Goal: Complete application form

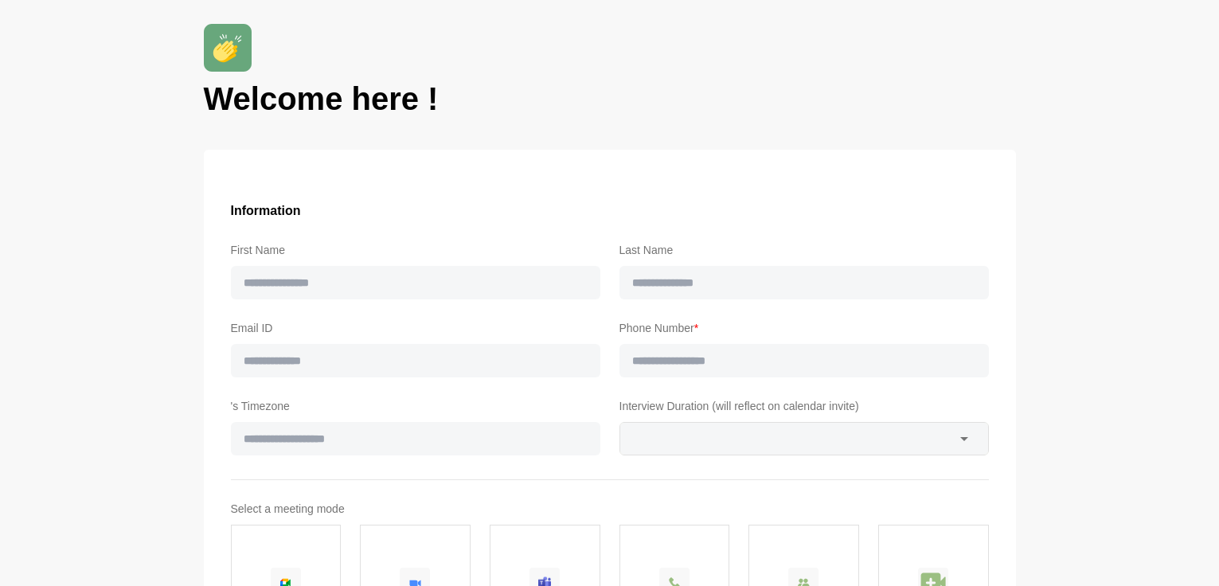
type input "******"
type input "*******"
type input "**********"
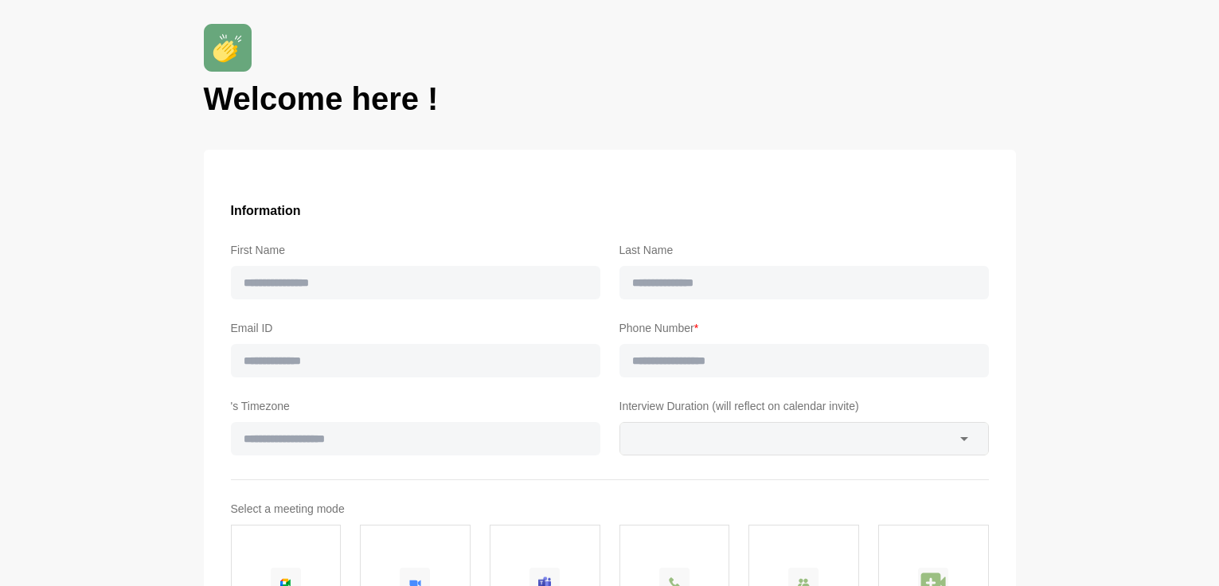
type input "**"
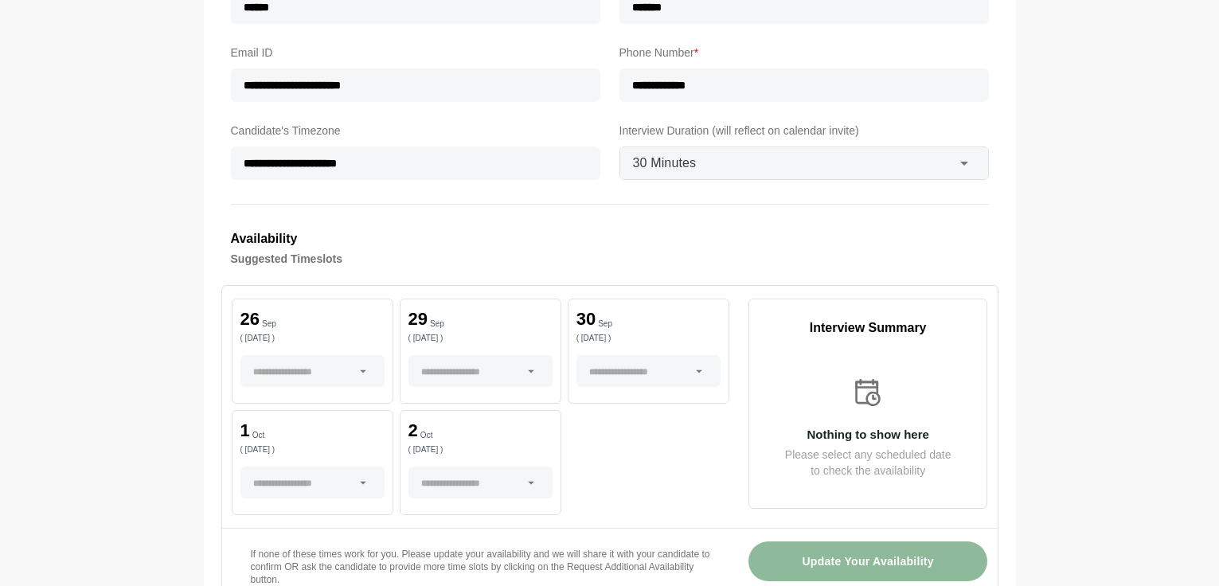
scroll to position [385, 0]
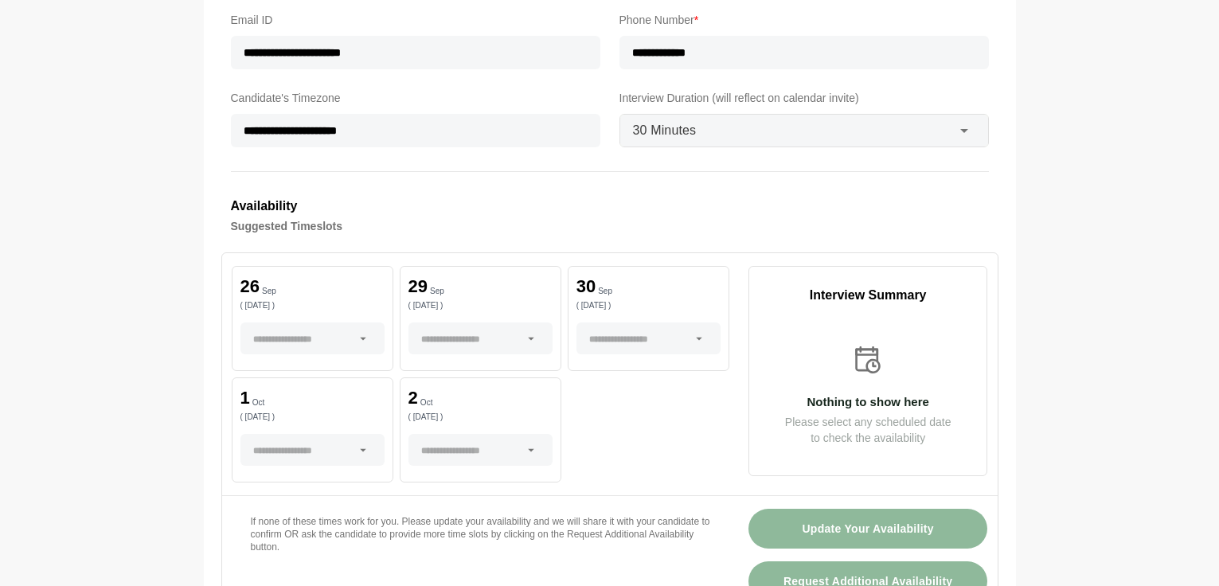
click at [350, 341] on div at bounding box center [303, 339] width 100 height 32
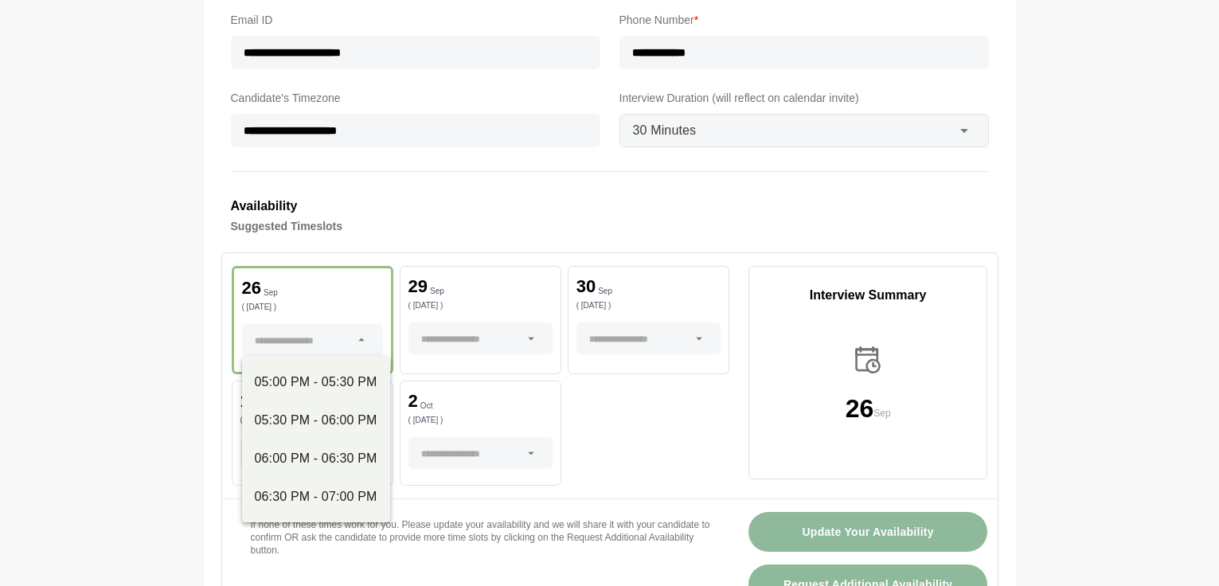
click at [356, 341] on icon at bounding box center [361, 340] width 14 height 14
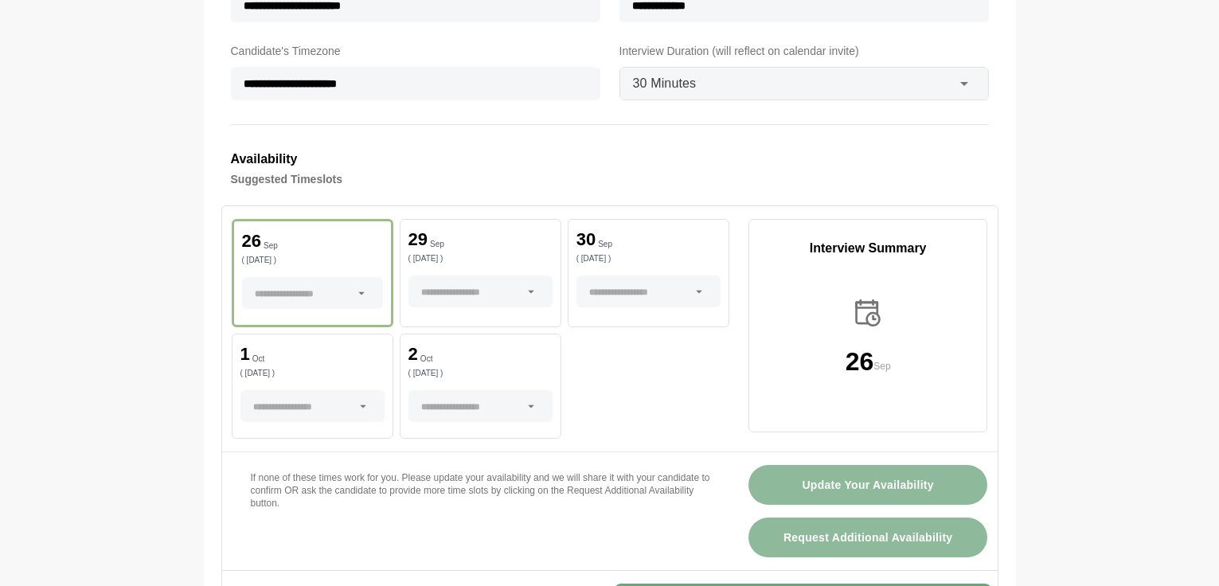
scroll to position [432, 0]
click at [631, 310] on div "[DATE] ( [DATE] )" at bounding box center [649, 272] width 162 height 108
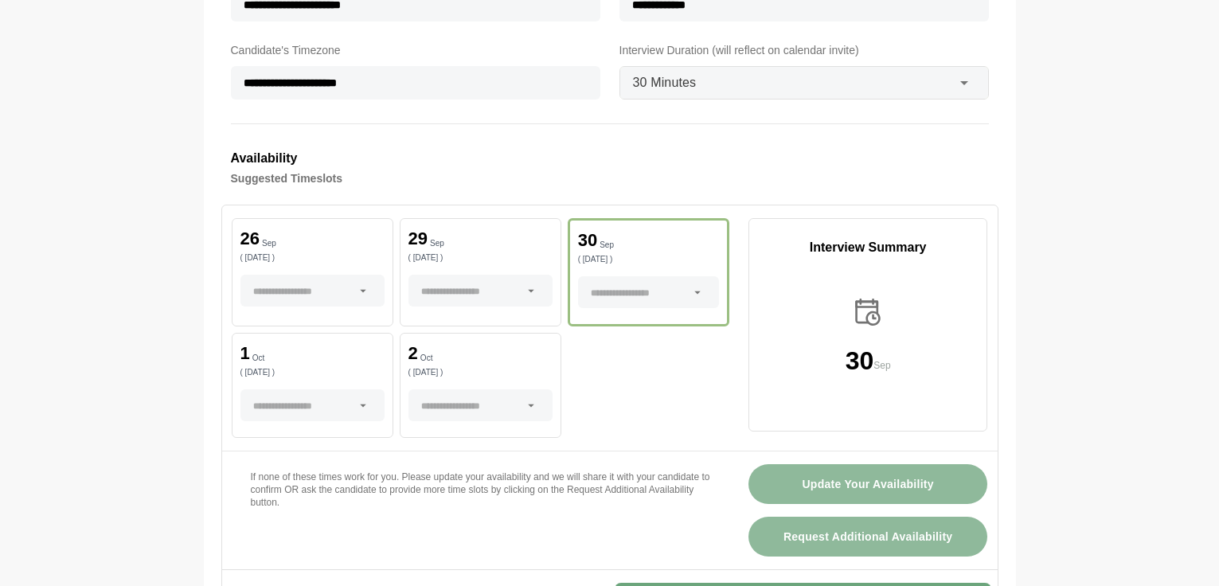
click at [634, 291] on div at bounding box center [639, 292] width 96 height 32
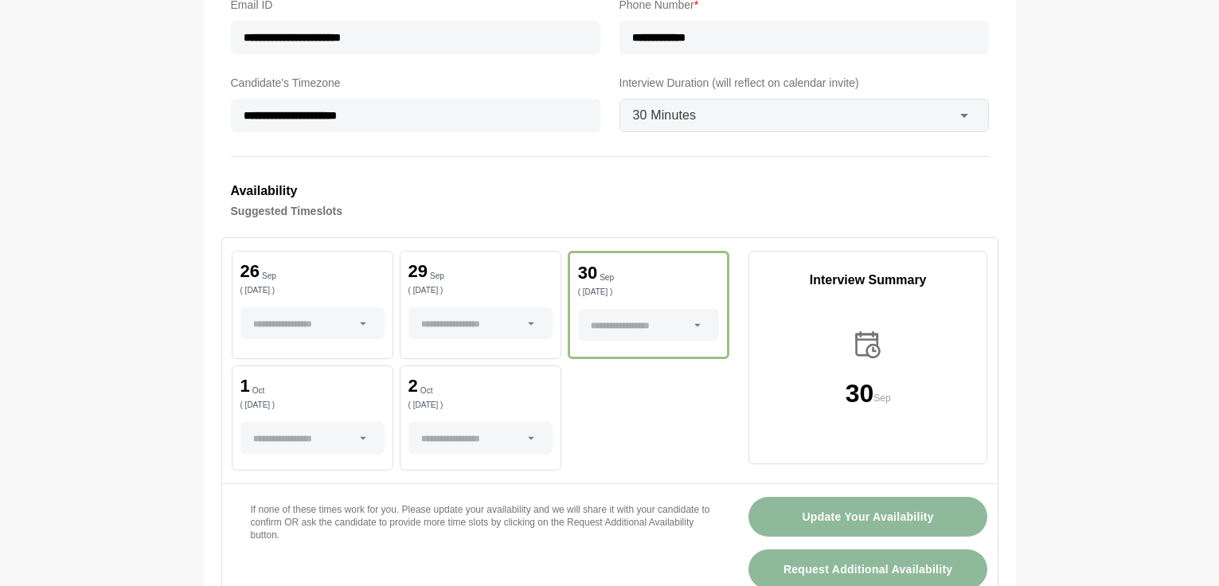
scroll to position [403, 0]
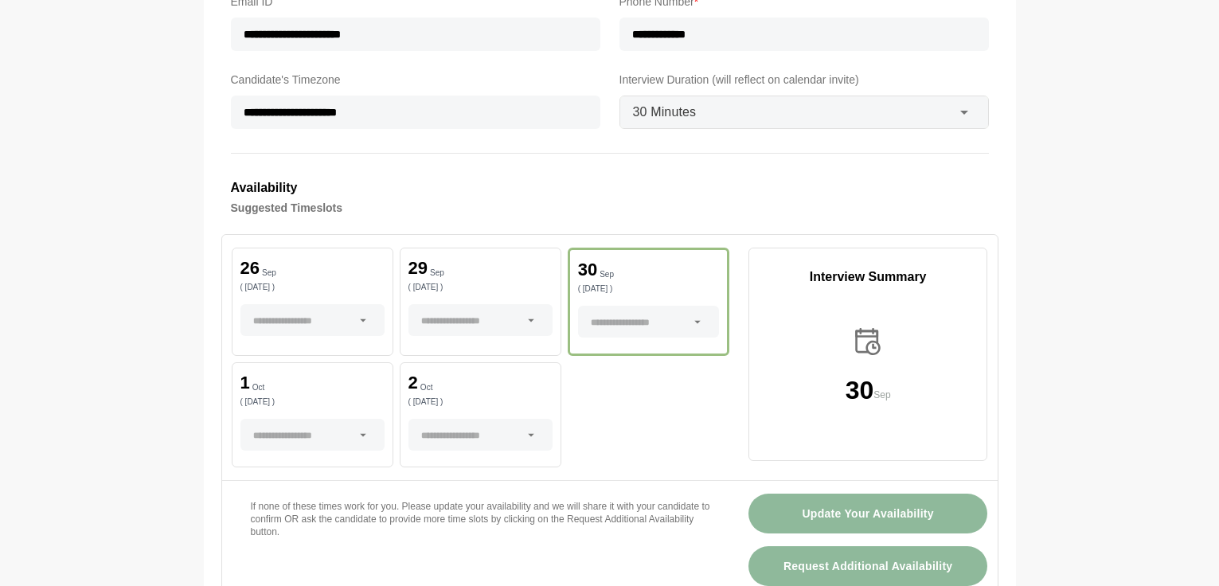
click at [339, 440] on div at bounding box center [303, 435] width 100 height 32
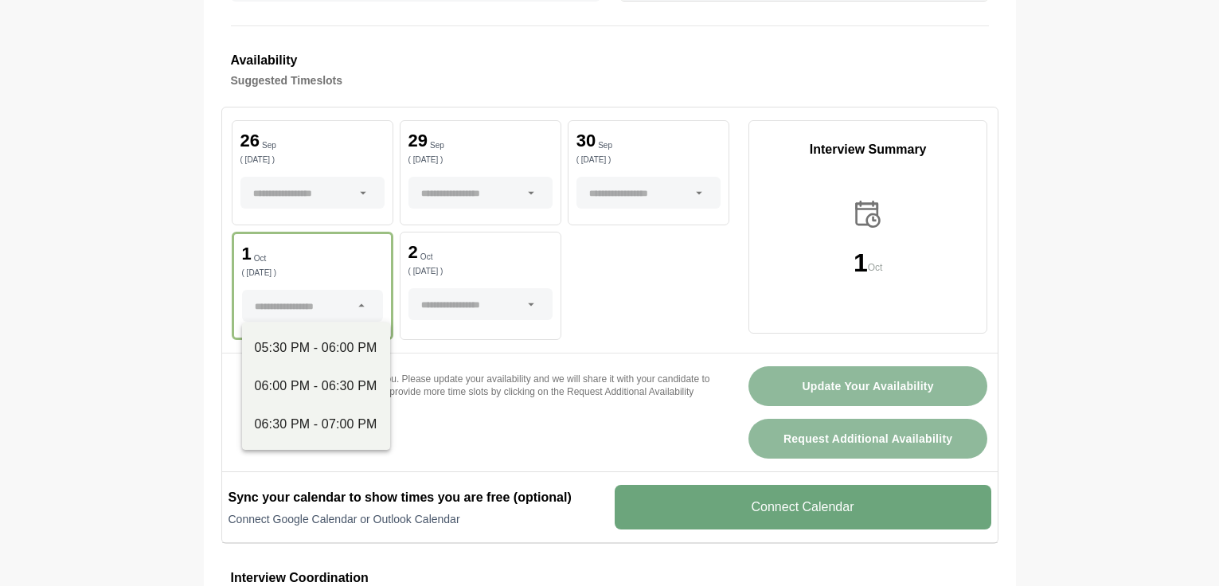
scroll to position [532, 0]
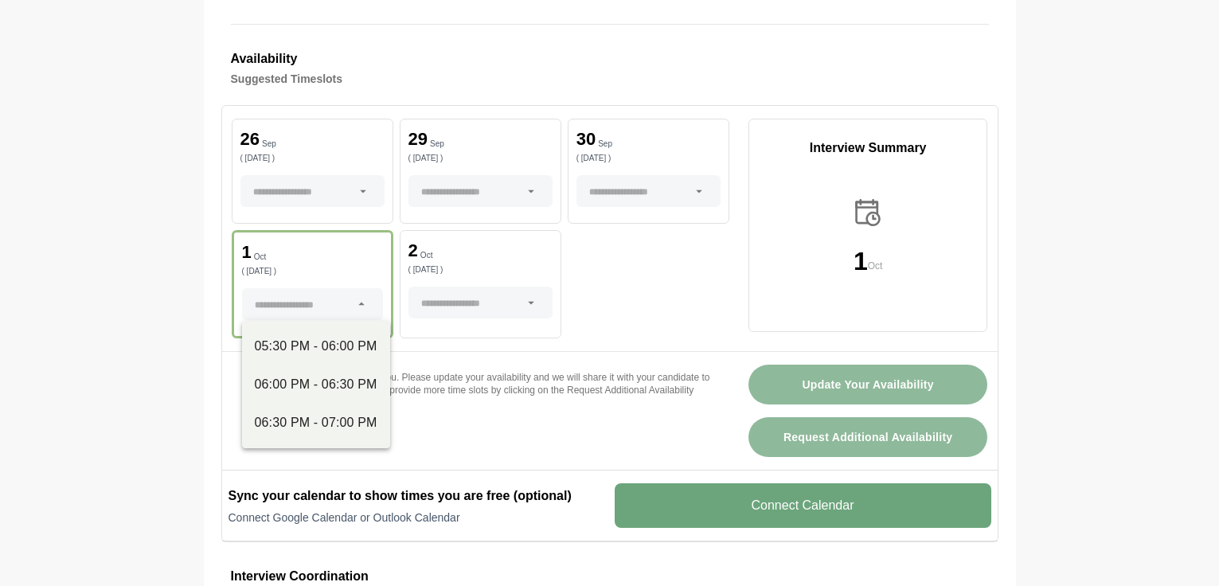
click at [464, 303] on div at bounding box center [471, 303] width 100 height 32
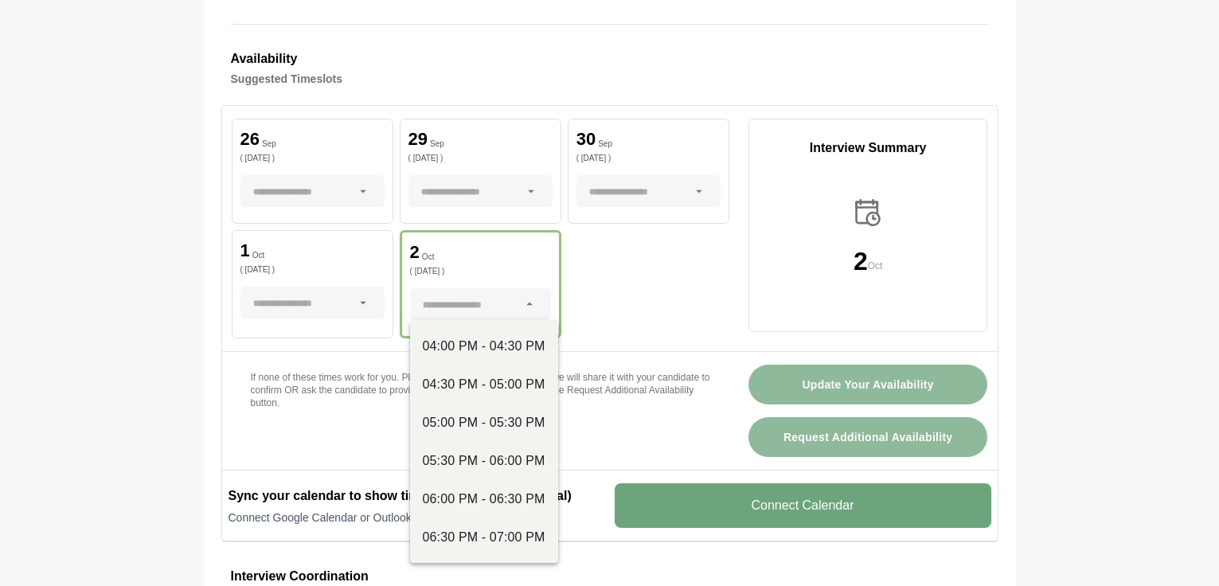
click at [613, 193] on div at bounding box center [639, 191] width 100 height 32
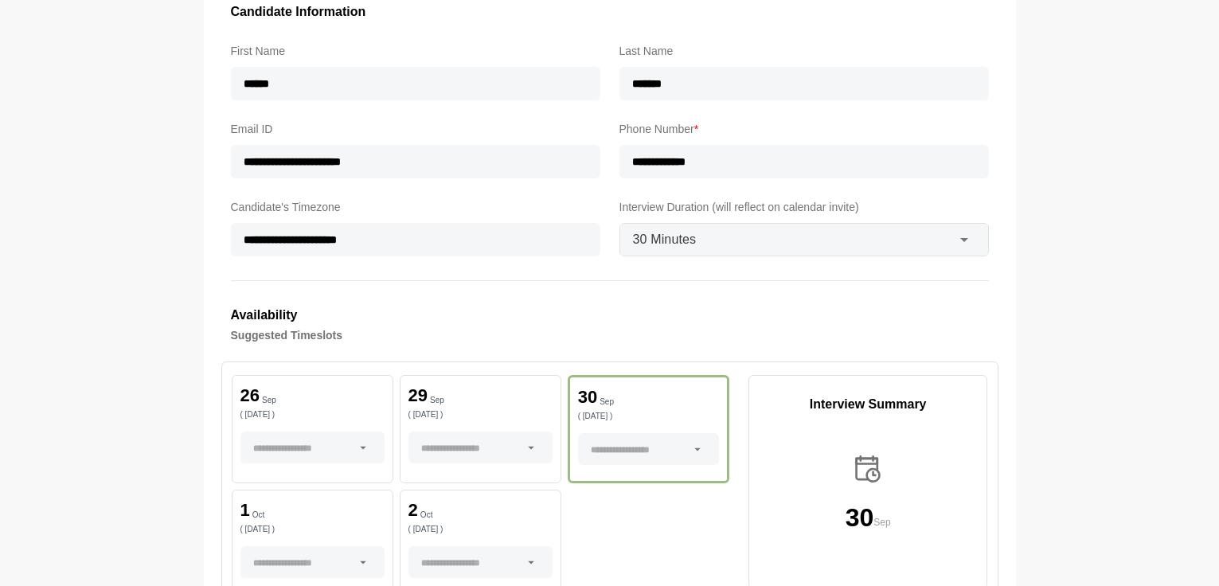
scroll to position [332, 0]
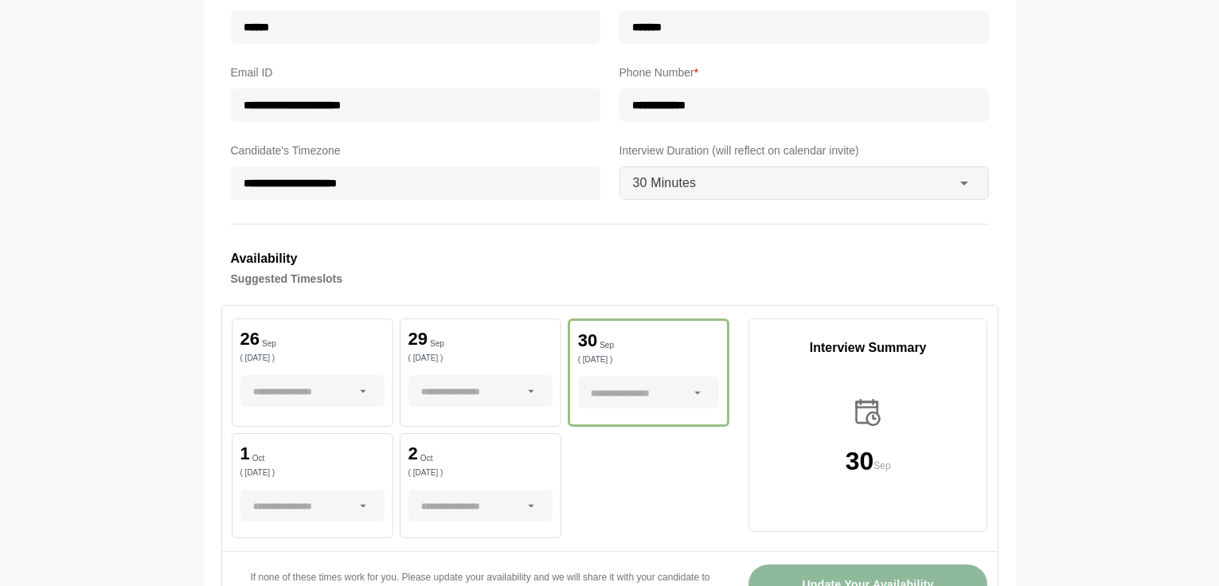
click at [628, 408] on div at bounding box center [639, 393] width 96 height 32
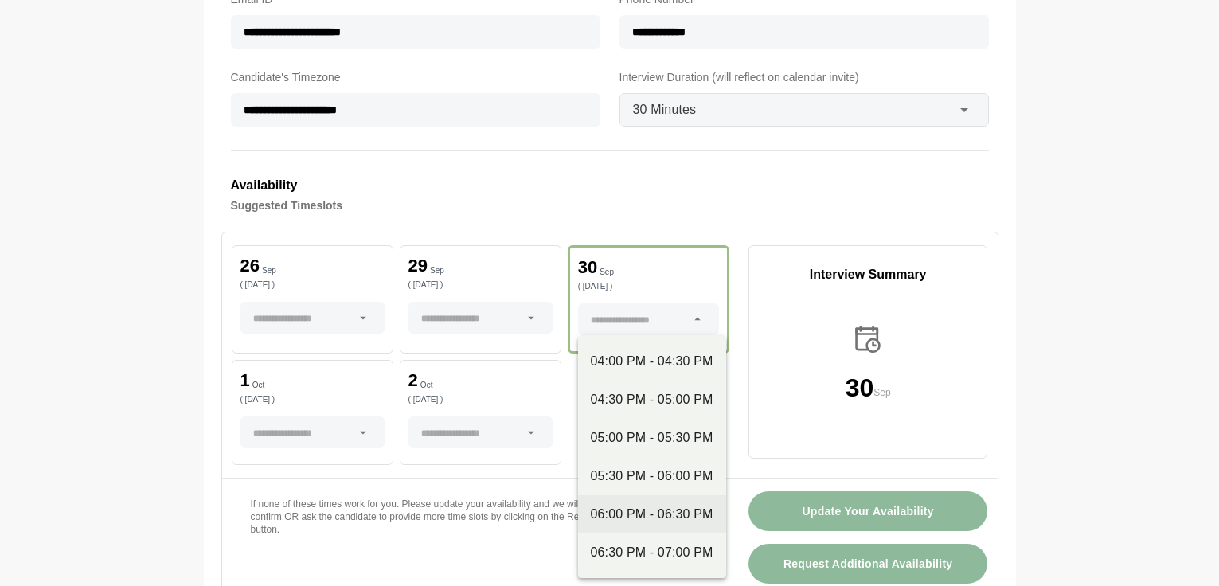
scroll to position [416, 0]
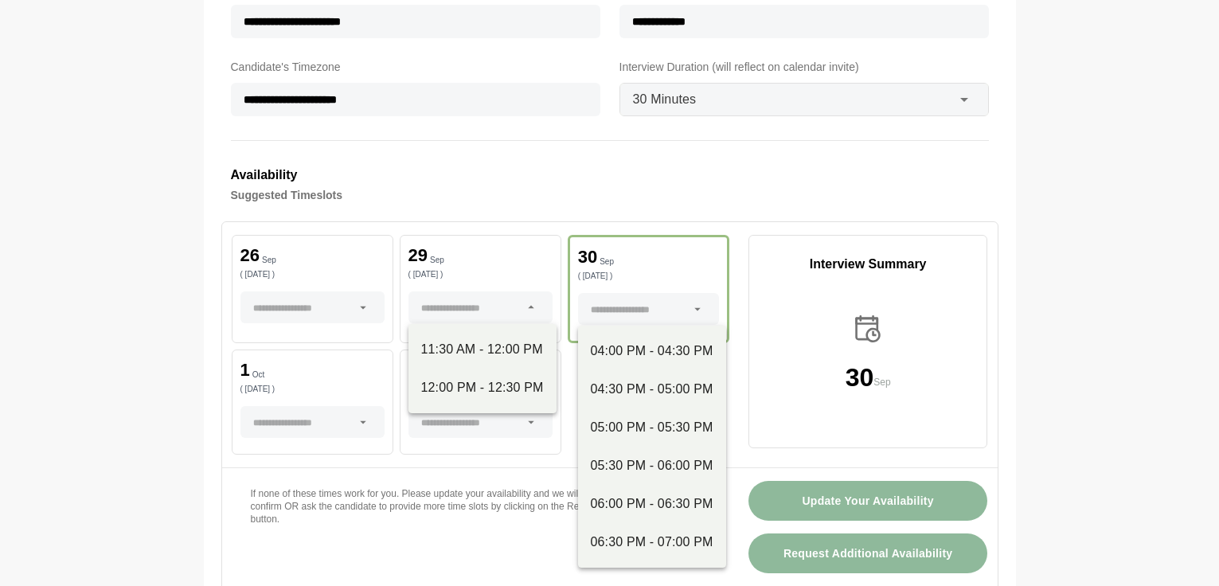
click at [531, 304] on icon at bounding box center [531, 307] width 14 height 14
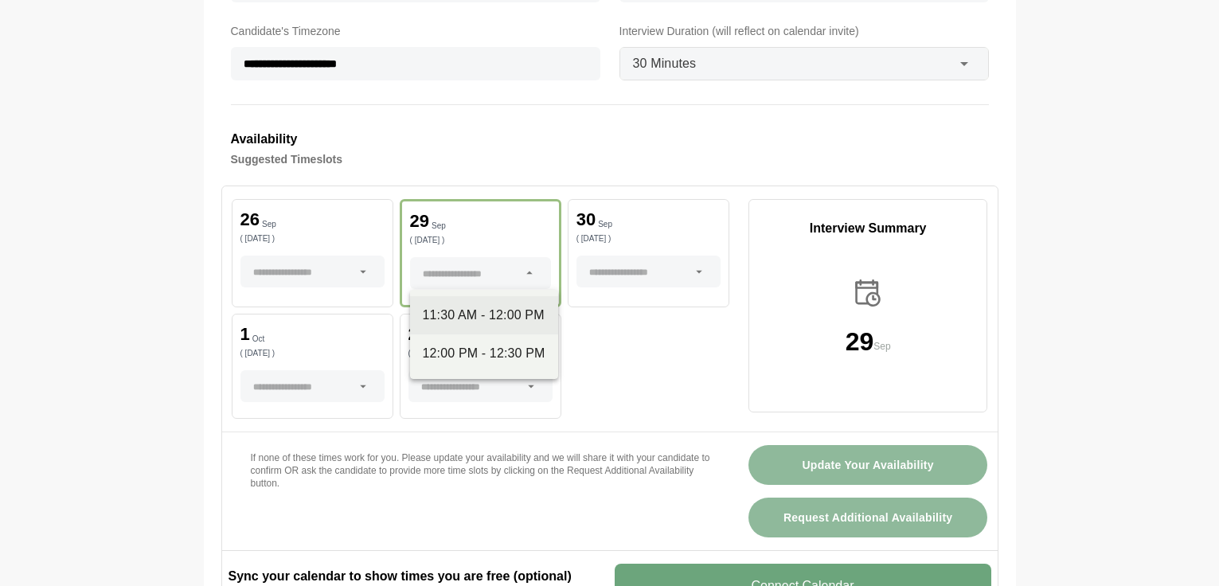
scroll to position [455, 0]
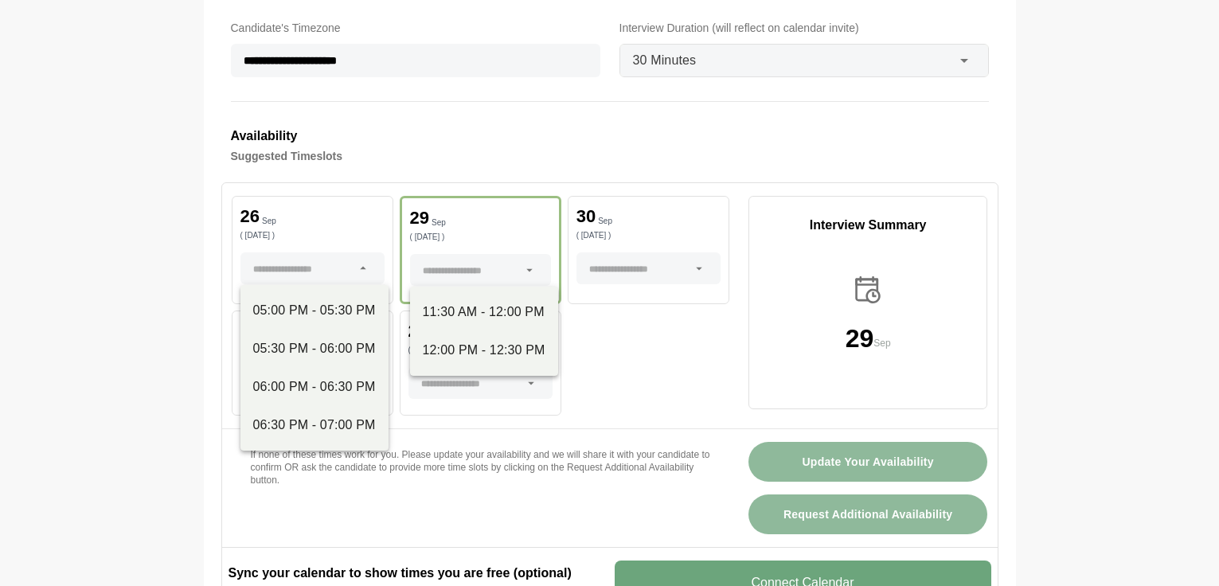
click at [358, 276] on div at bounding box center [364, 268] width 22 height 32
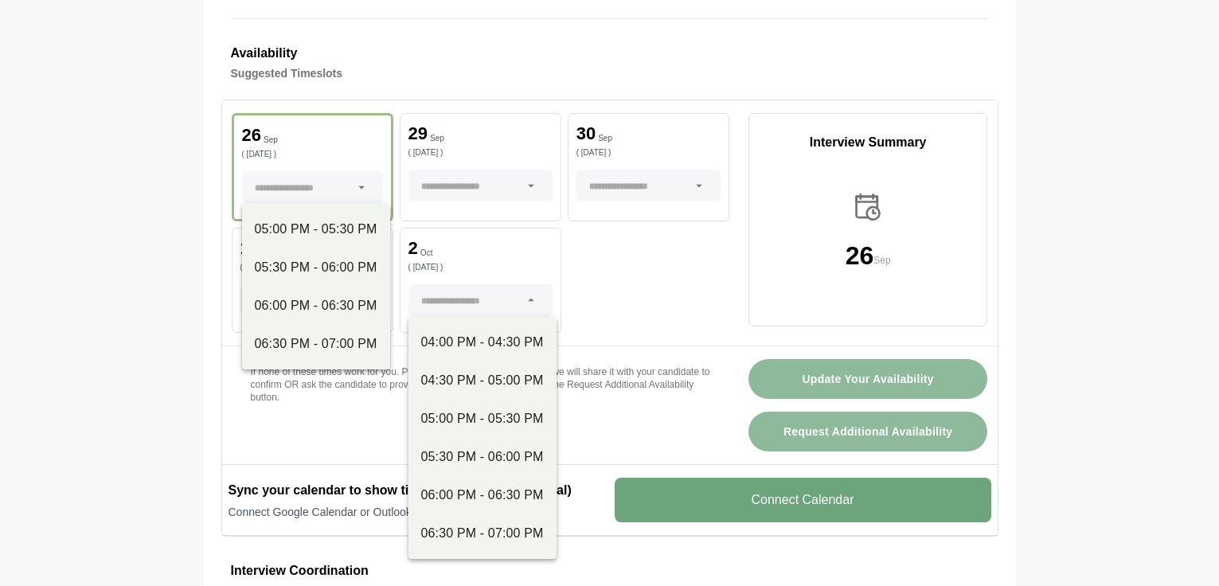
click at [518, 300] on div at bounding box center [471, 300] width 100 height 32
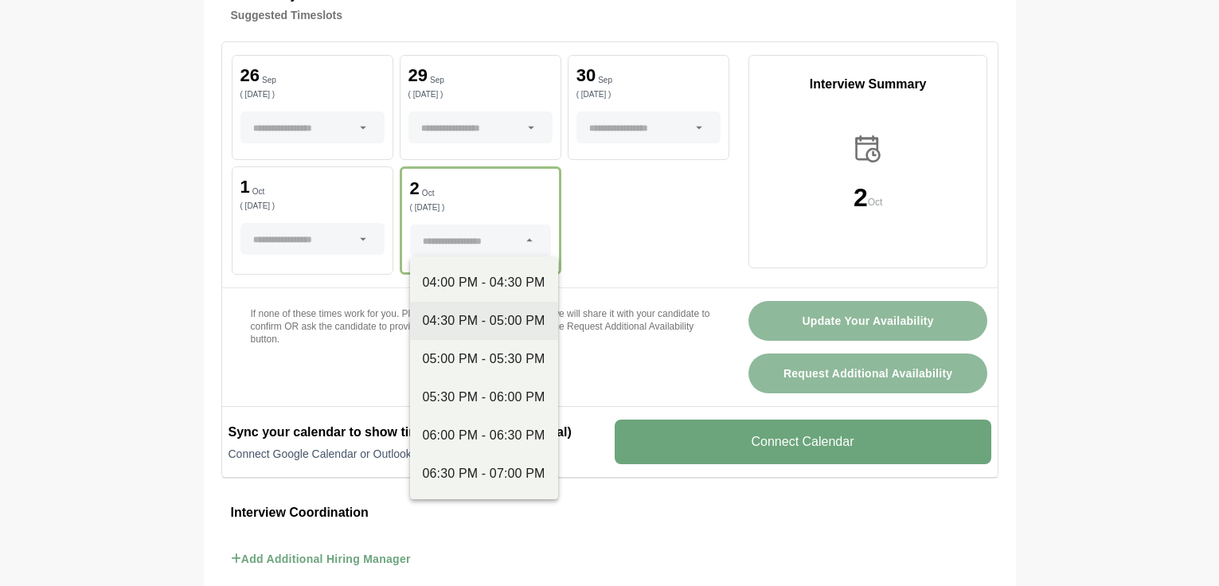
scroll to position [602, 0]
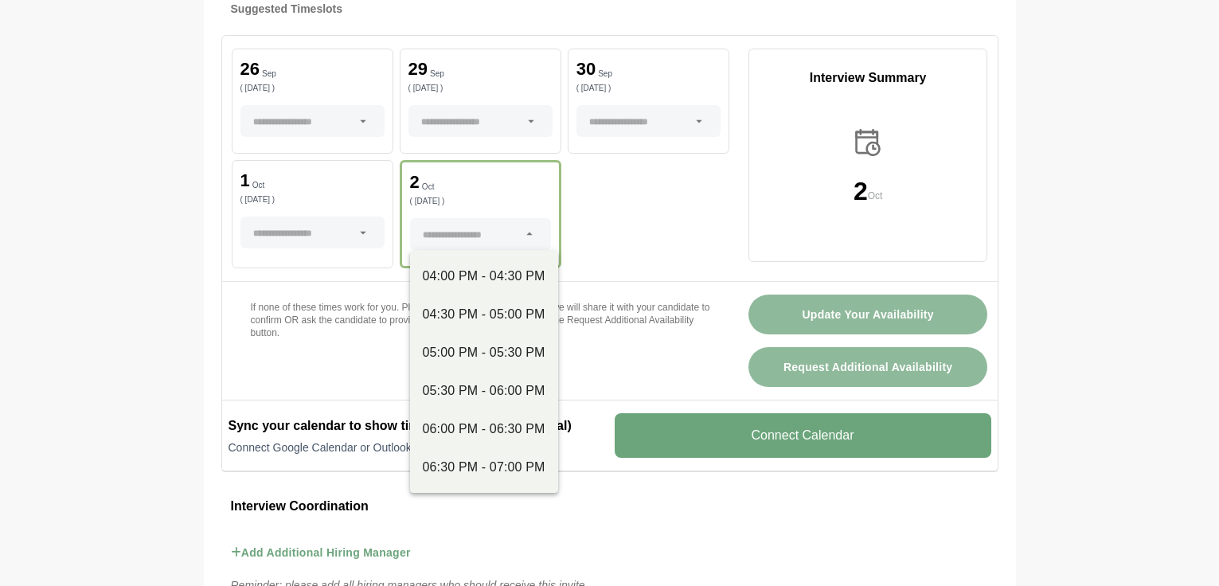
click at [343, 235] on div at bounding box center [303, 233] width 100 height 32
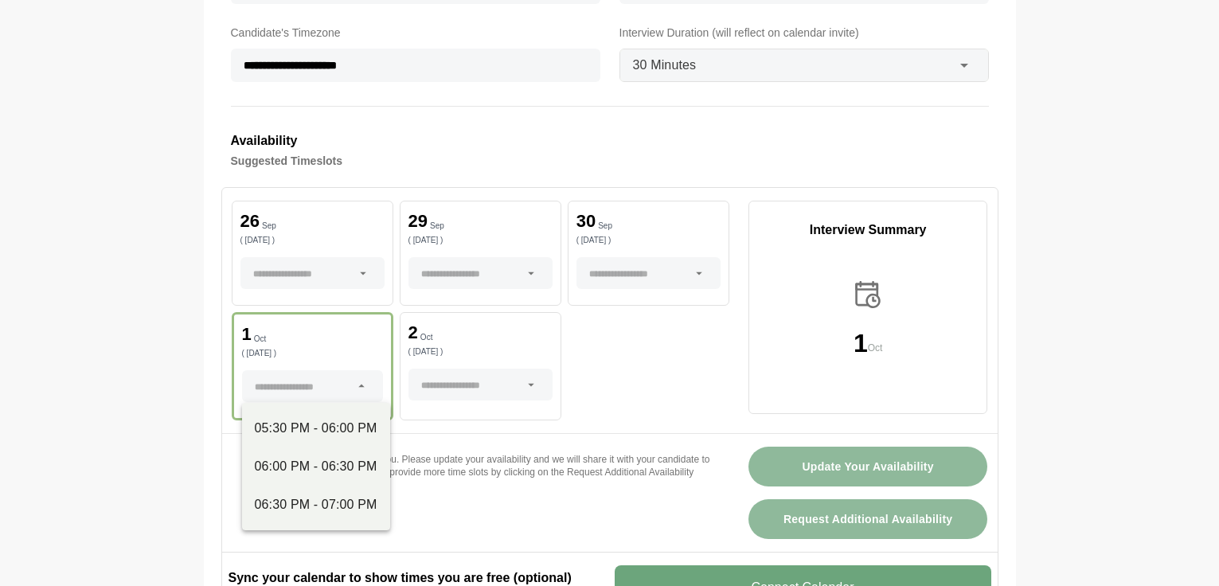
scroll to position [452, 0]
